Goal: Task Accomplishment & Management: Manage account settings

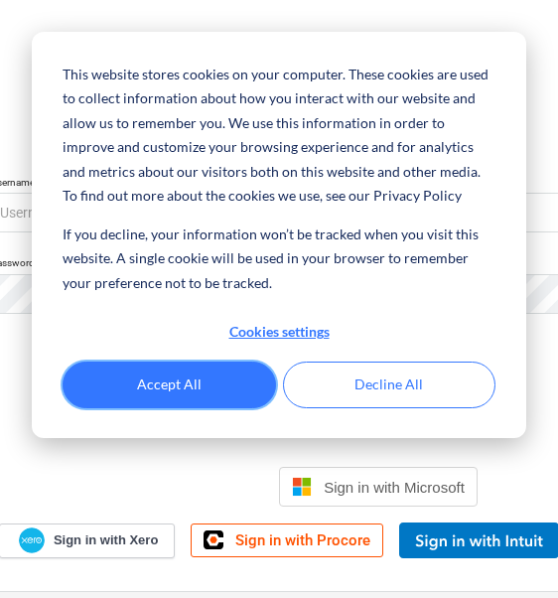
click at [157, 394] on button "Accept All" at bounding box center [170, 385] width 214 height 46
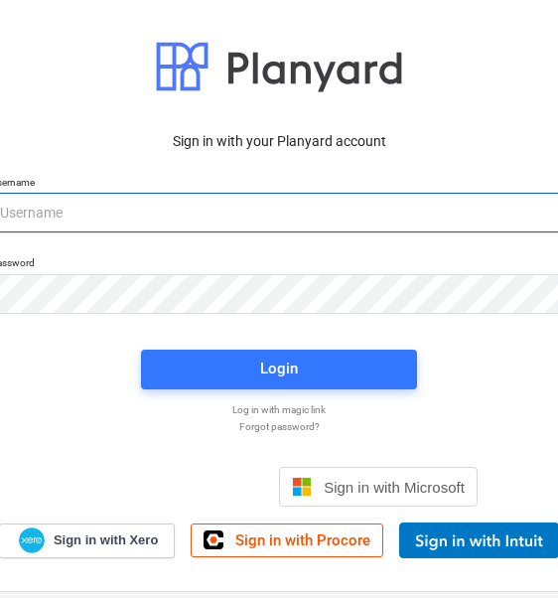
click at [117, 221] on input "email" at bounding box center [279, 213] width 576 height 40
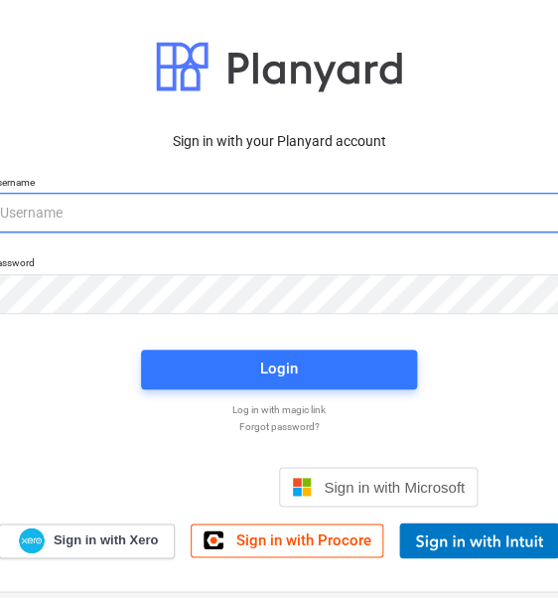
click at [127, 221] on input "email" at bounding box center [279, 213] width 576 height 40
type input "[EMAIL_ADDRESS][DOMAIN_NAME]"
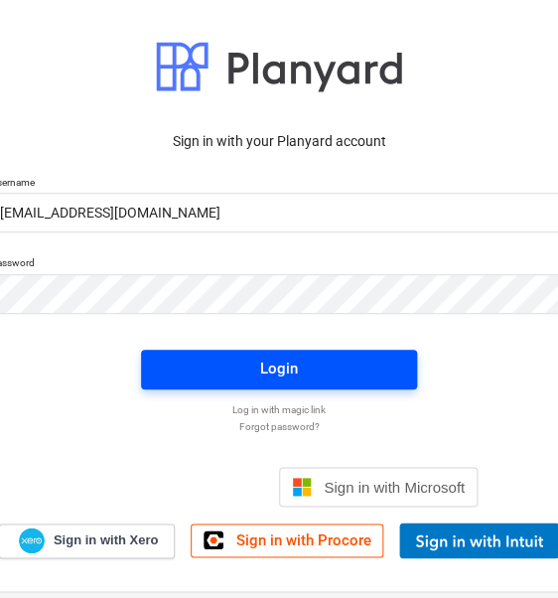
click at [225, 374] on span "Login" at bounding box center [279, 369] width 228 height 26
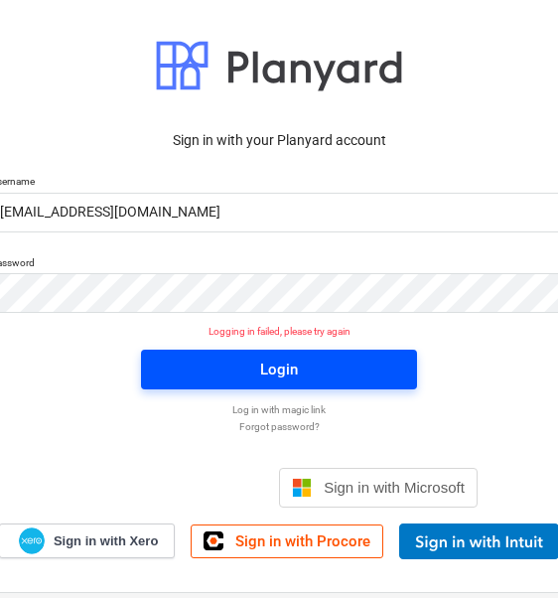
click at [319, 373] on span "Login" at bounding box center [279, 370] width 228 height 26
click at [263, 380] on div "Login" at bounding box center [279, 370] width 38 height 26
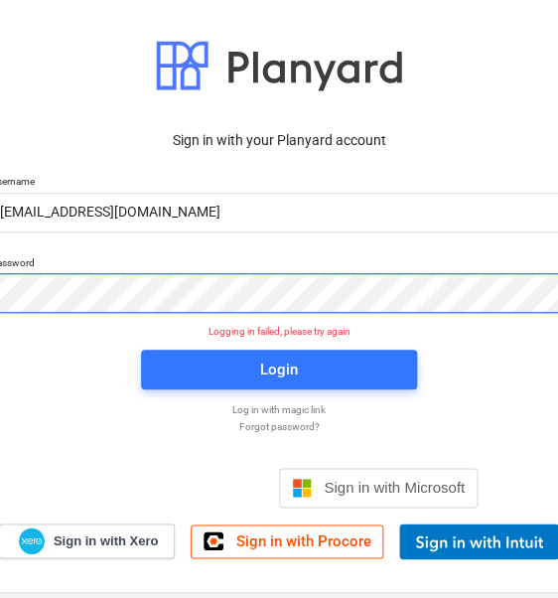
click at [0, 309] on html "This website stores cookies on your computer. These cookies are used to collect…" at bounding box center [279, 299] width 558 height 598
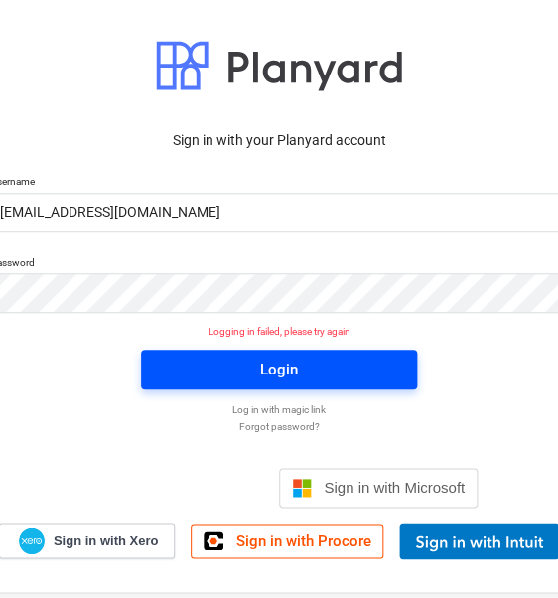
click at [257, 387] on button "Login" at bounding box center [279, 370] width 276 height 40
